Goal: Feedback & Contribution: Contribute content

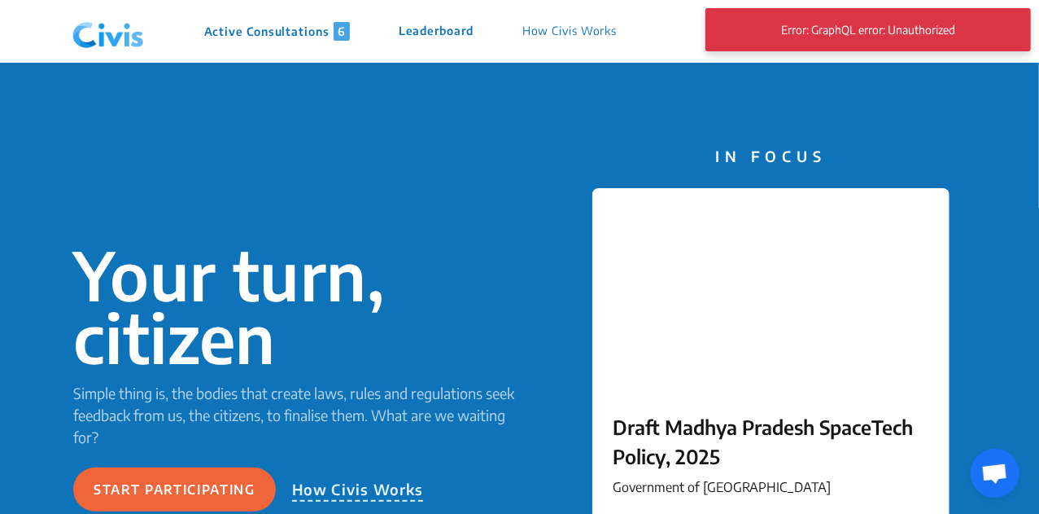
click at [299, 32] on p "Active Consultations 6" at bounding box center [277, 31] width 146 height 19
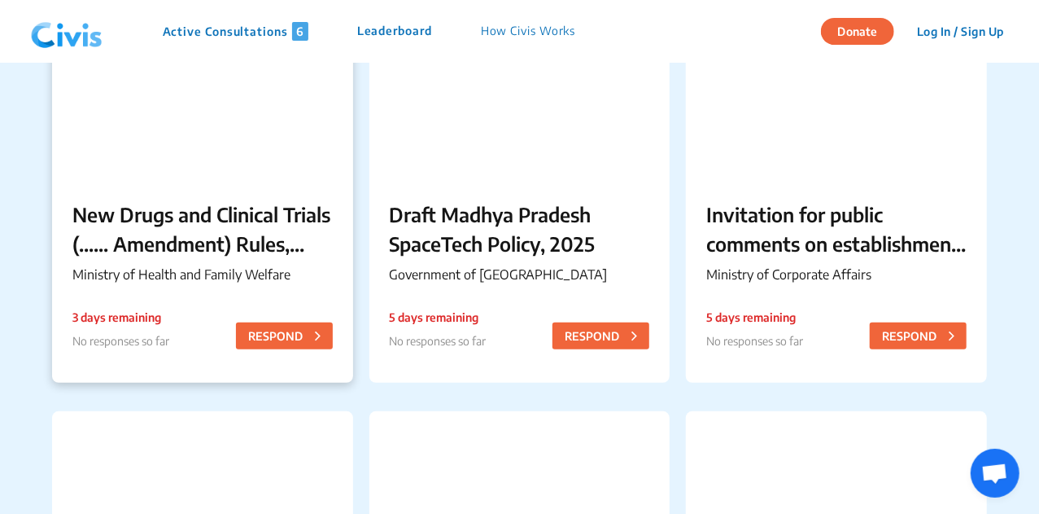
scroll to position [236, 0]
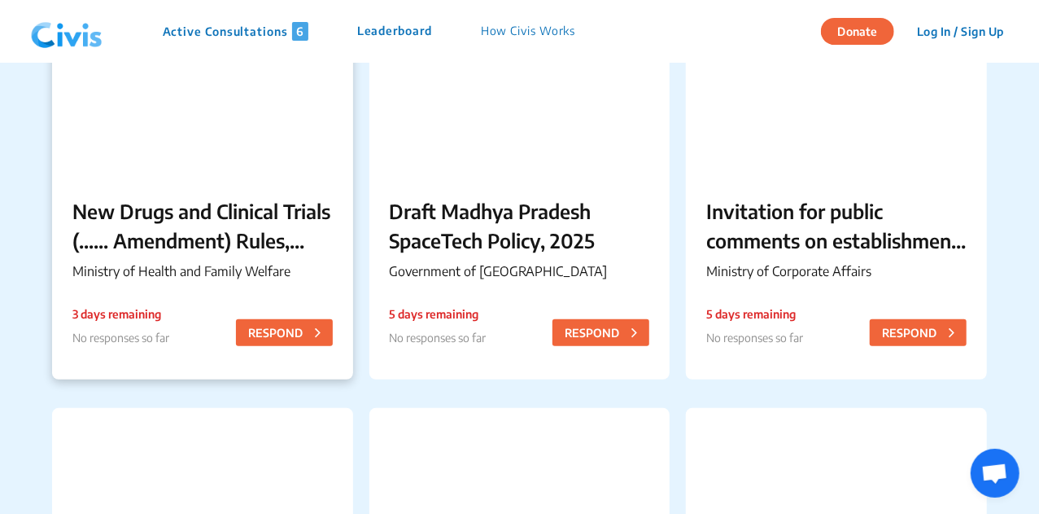
click at [277, 276] on p "Ministry of Health and Family Welfare" at bounding box center [202, 271] width 260 height 20
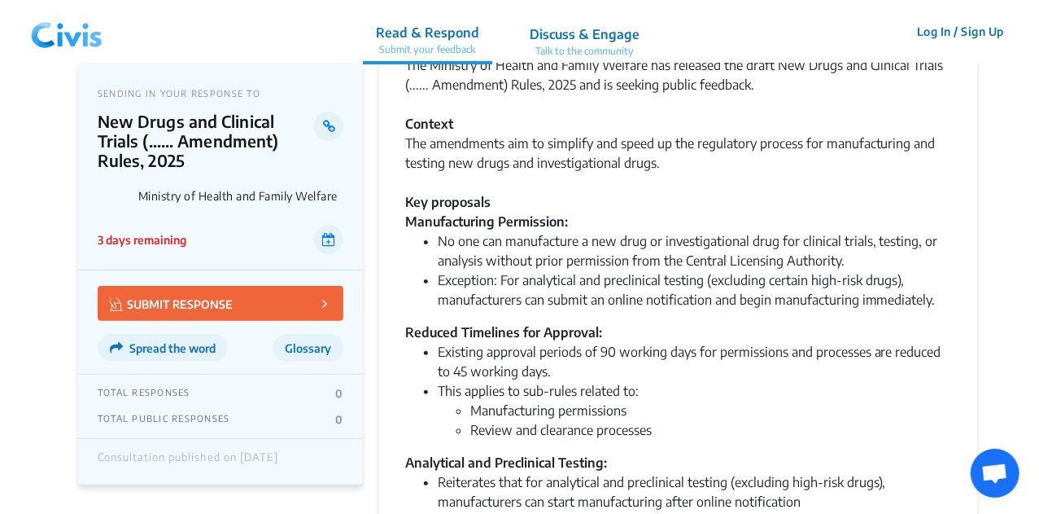
scroll to position [84, 0]
click at [295, 295] on button "SUBMIT RESPONSE" at bounding box center [221, 303] width 246 height 35
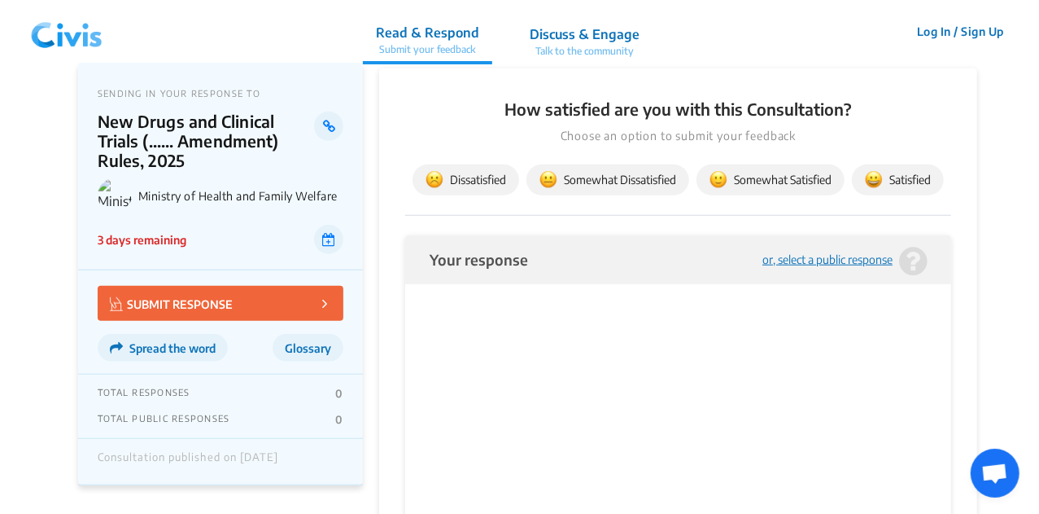
scroll to position [643, 0]
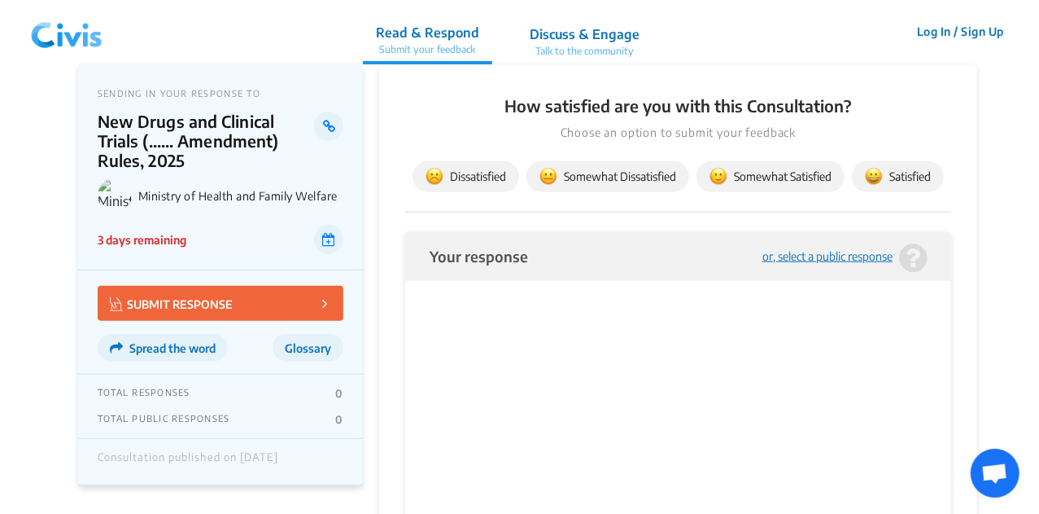
click at [502, 310] on p at bounding box center [677, 308] width 465 height 17
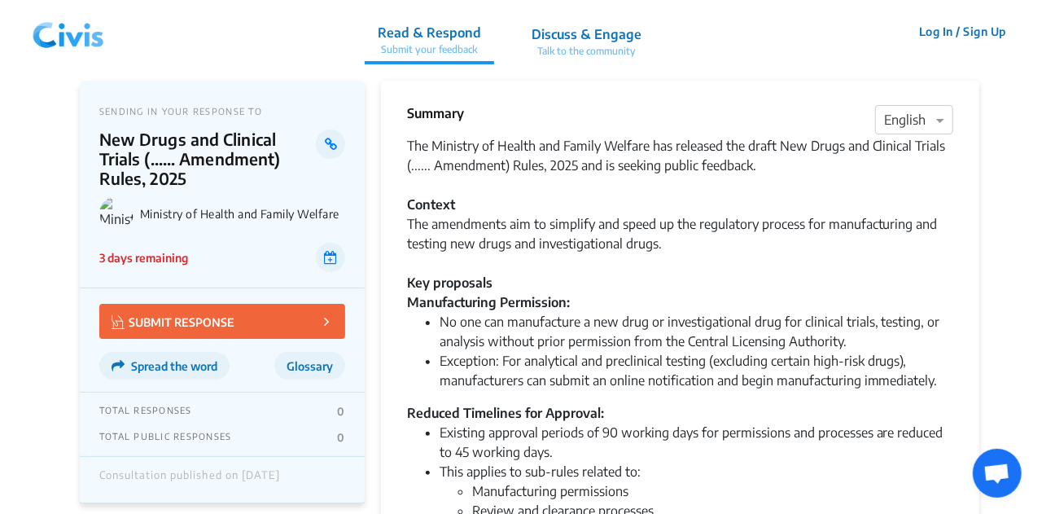
scroll to position [0, 0]
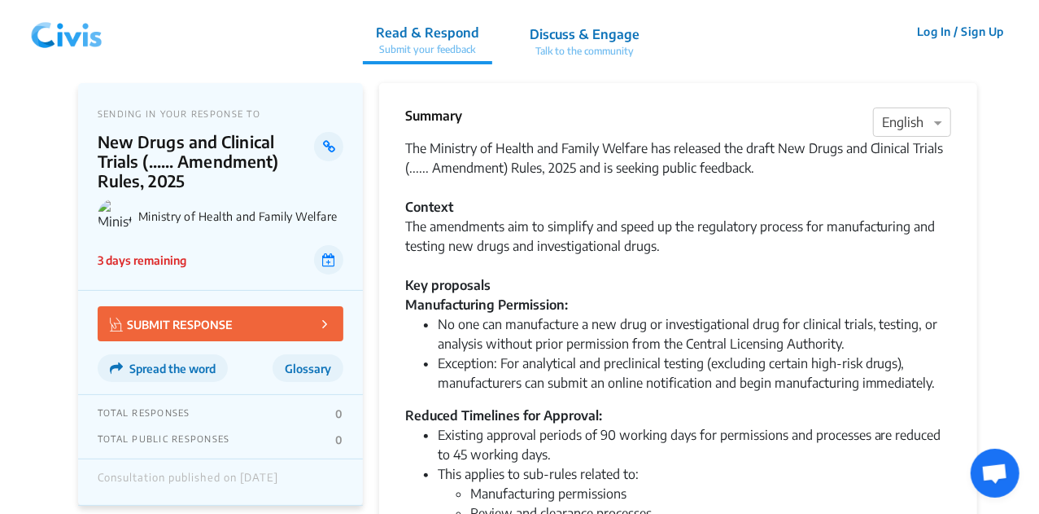
click at [945, 30] on button "Log In / Sign Up" at bounding box center [961, 31] width 108 height 25
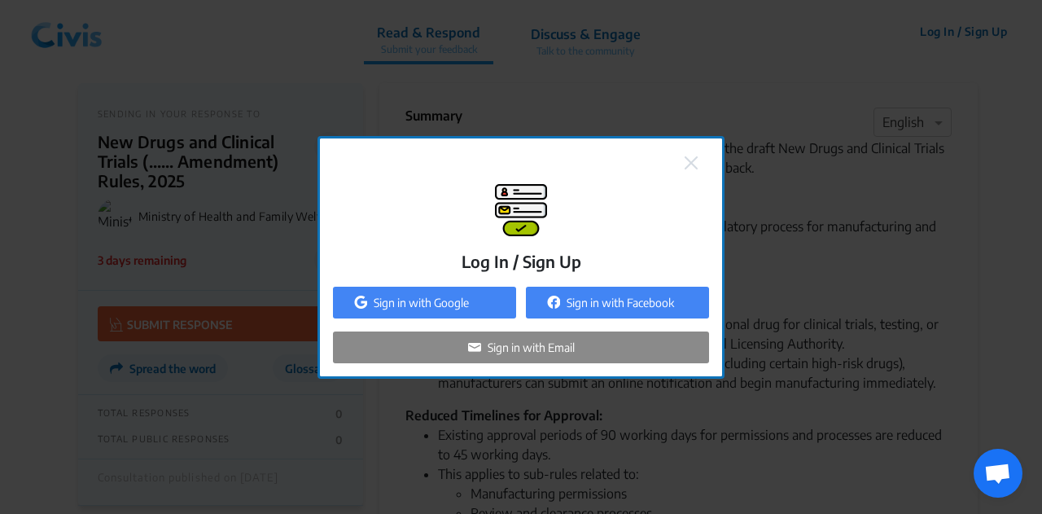
click at [463, 304] on p "Sign in with Google" at bounding box center [421, 302] width 95 height 17
click at [441, 300] on p "Sign in with Google" at bounding box center [421, 302] width 95 height 17
click at [431, 295] on p "Sign in with Google" at bounding box center [421, 302] width 95 height 17
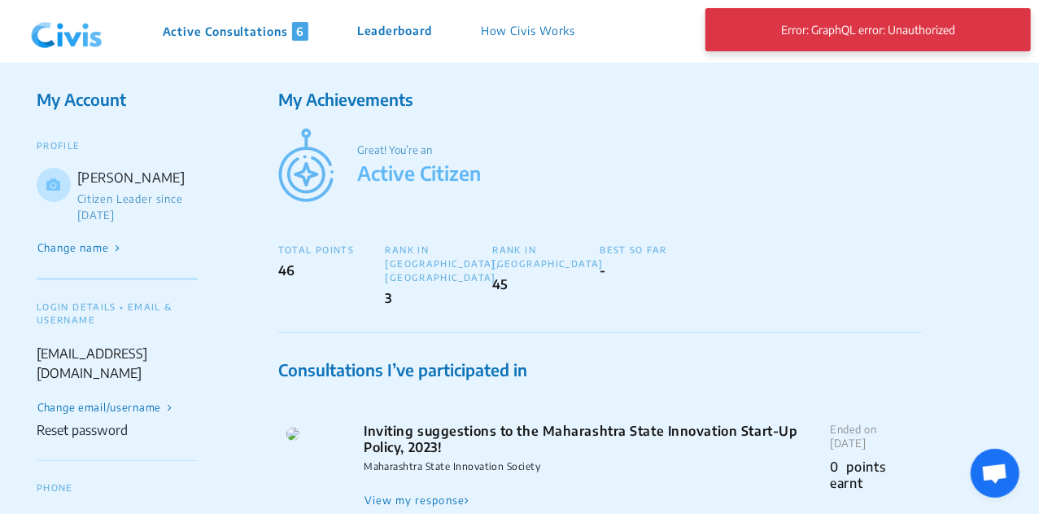
click at [248, 27] on p "Active Consultations 6" at bounding box center [236, 31] width 146 height 19
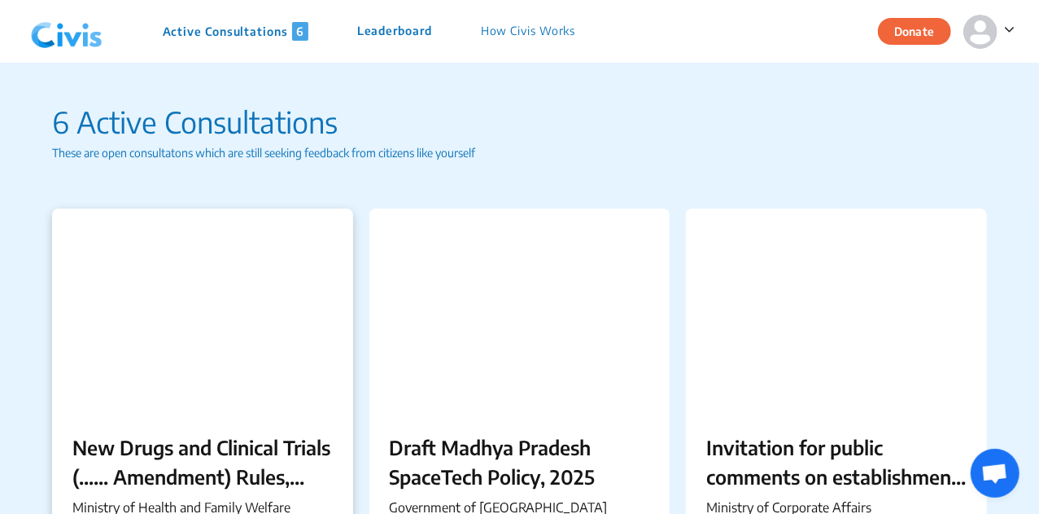
click at [254, 418] on div "New Drugs and Clinical Trials (...... Amendment) Rules, 2025 Ministry of Health…" at bounding box center [202, 478] width 301 height 132
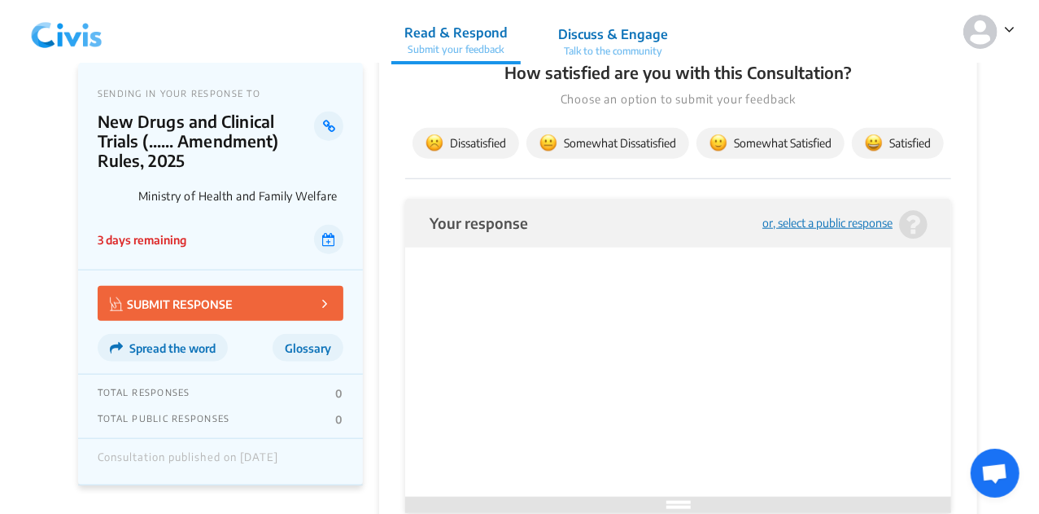
scroll to position [681, 0]
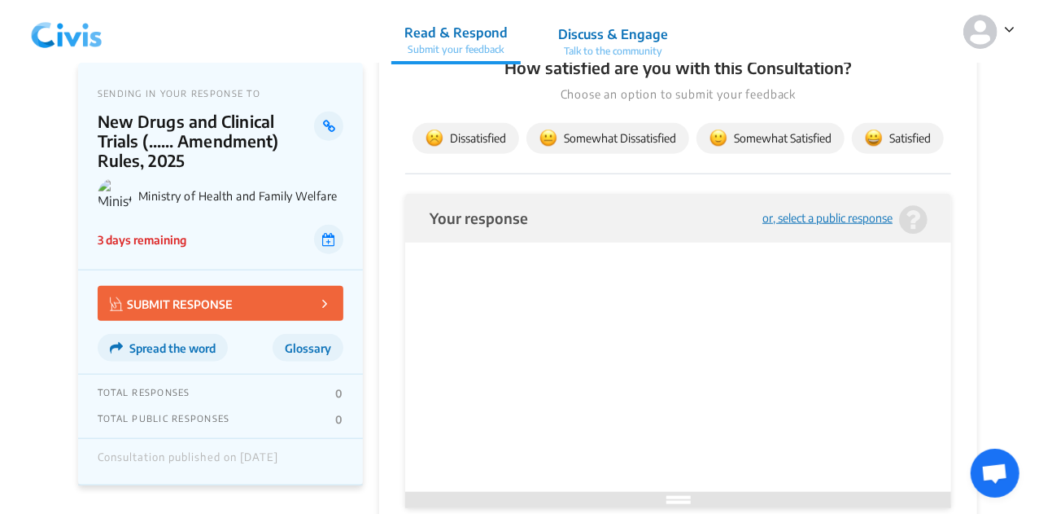
click at [479, 293] on html at bounding box center [677, 269] width 497 height 47
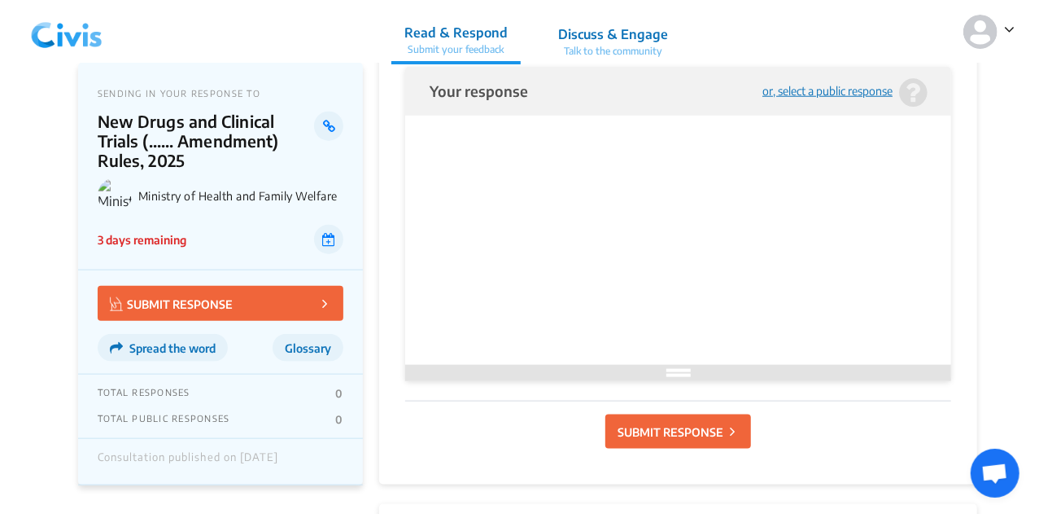
scroll to position [810, 0]
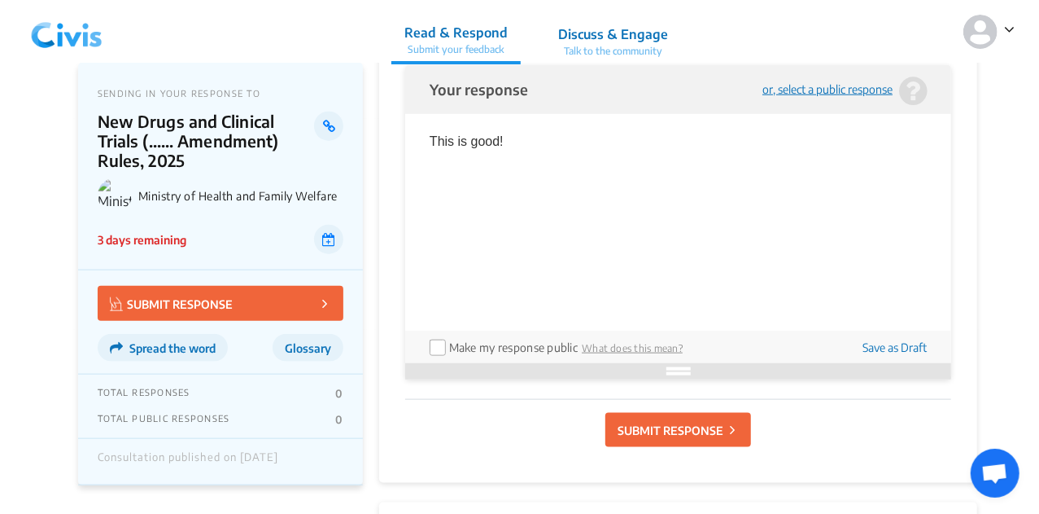
click at [667, 435] on p "SUBMIT RESPONSE" at bounding box center [671, 430] width 106 height 17
click at [641, 422] on p "SUBMIT RESPONSE" at bounding box center [671, 430] width 106 height 17
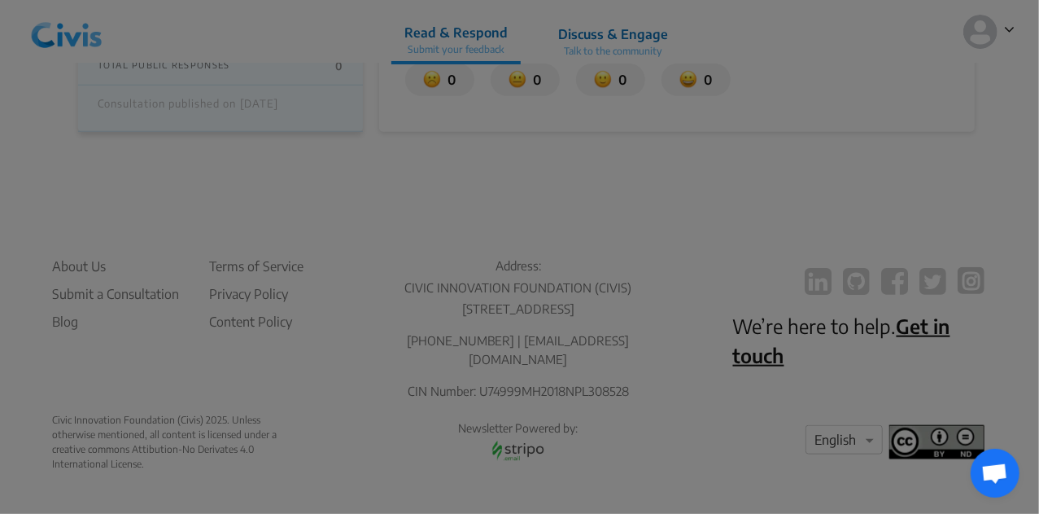
scroll to position [718, 0]
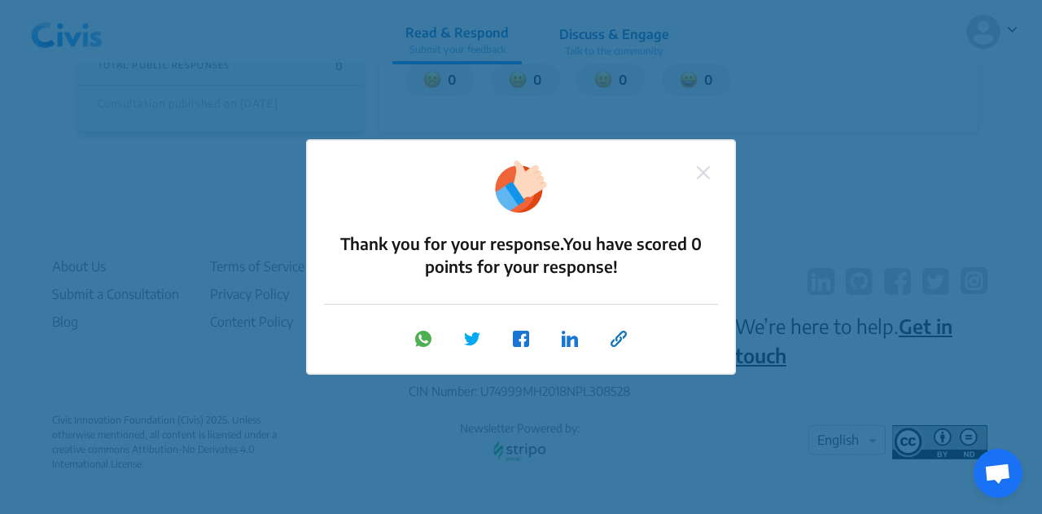
click at [705, 177] on img at bounding box center [703, 172] width 13 height 13
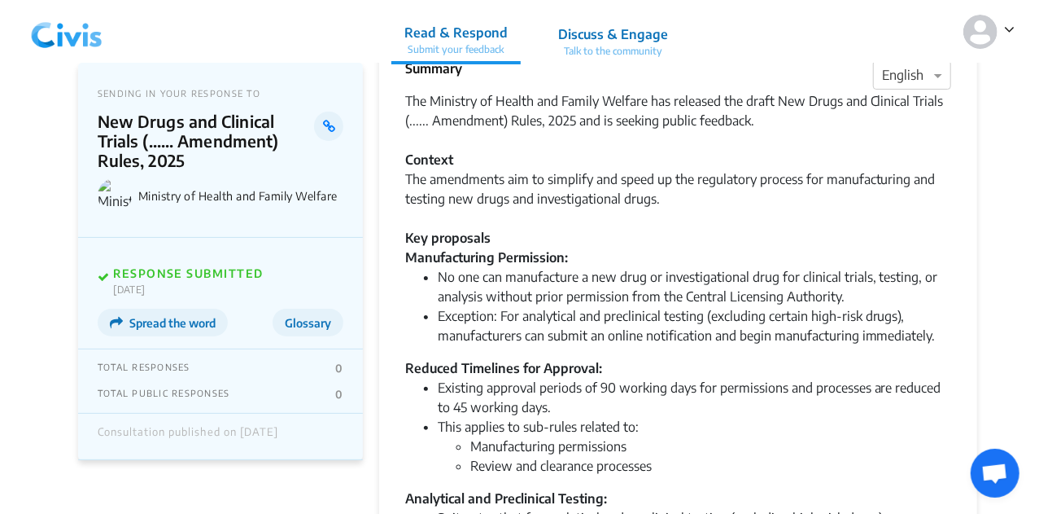
scroll to position [4, 0]
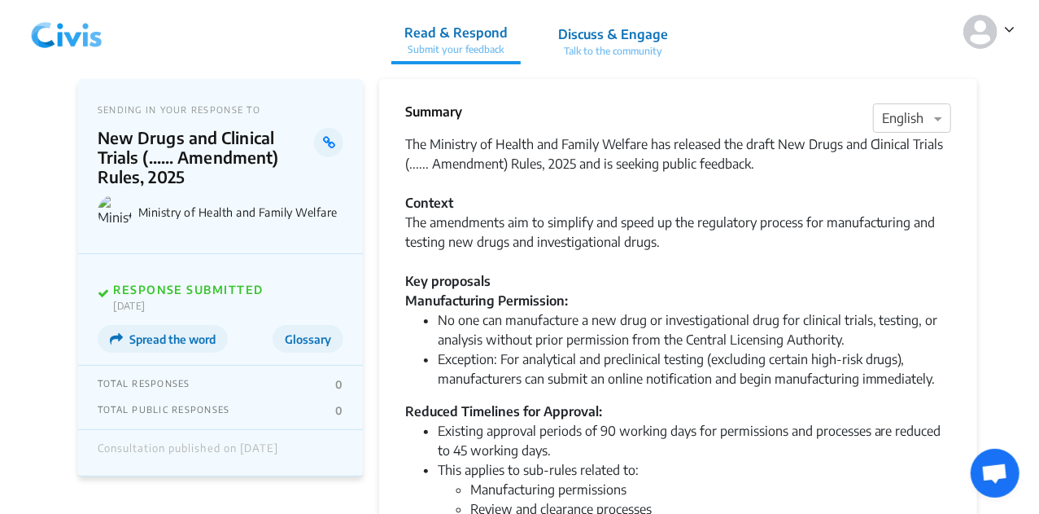
click at [981, 32] on img at bounding box center [981, 32] width 34 height 34
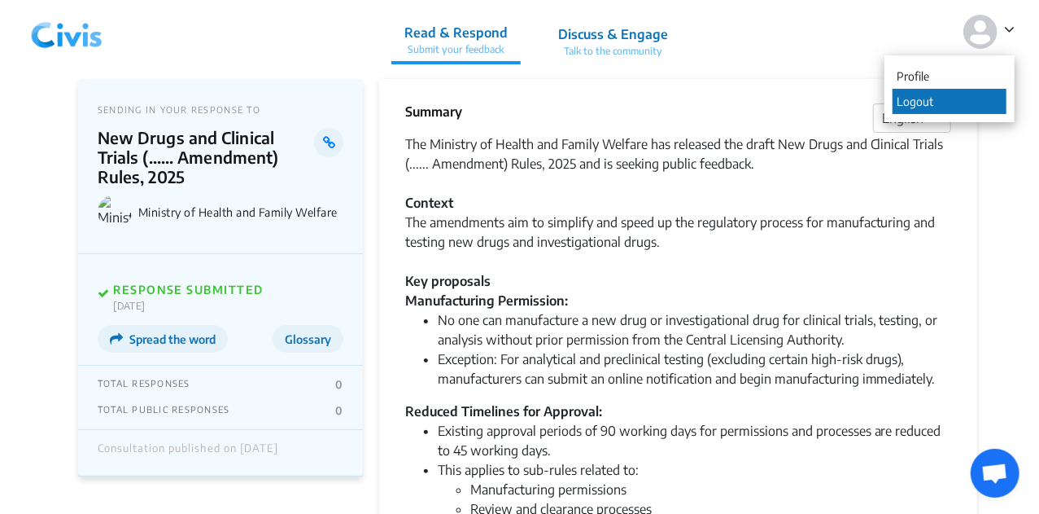
click at [939, 93] on p "Logout" at bounding box center [950, 101] width 114 height 25
